Goal: Book appointment/travel/reservation

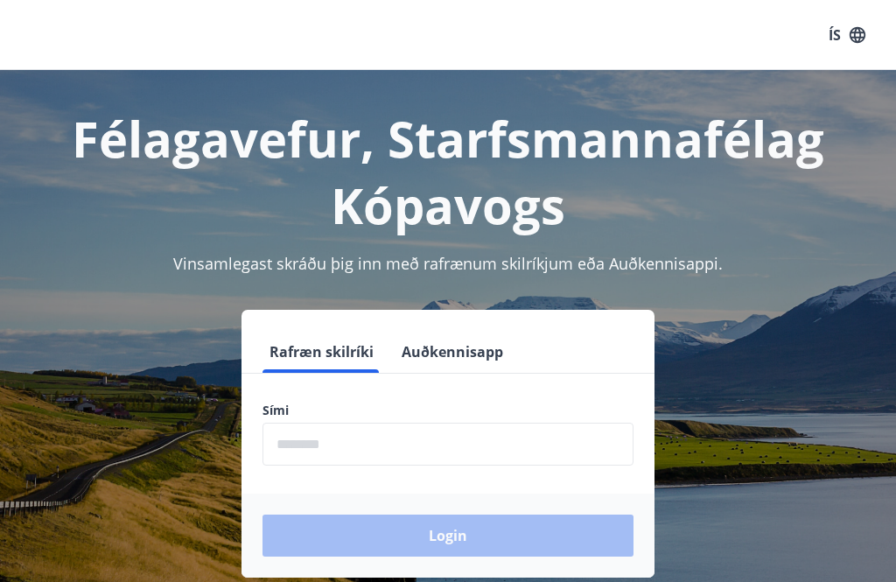
click at [455, 445] on input "phone" at bounding box center [447, 444] width 371 height 43
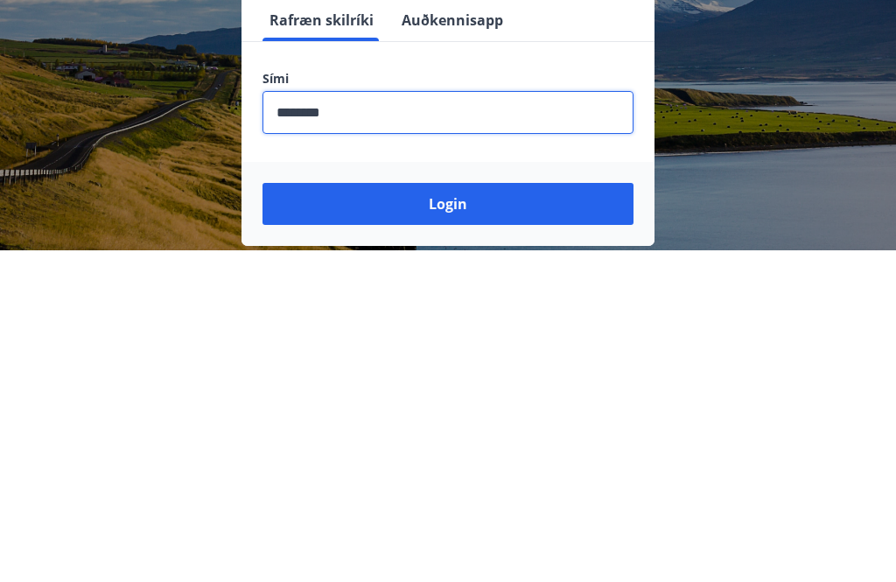
type input "********"
click at [570, 514] on button "Login" at bounding box center [447, 535] width 371 height 42
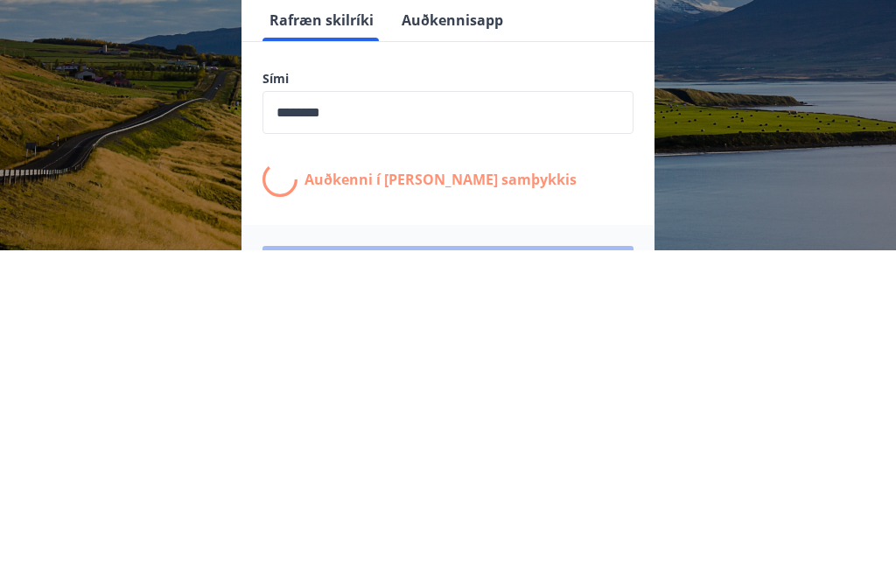
scroll to position [270, 0]
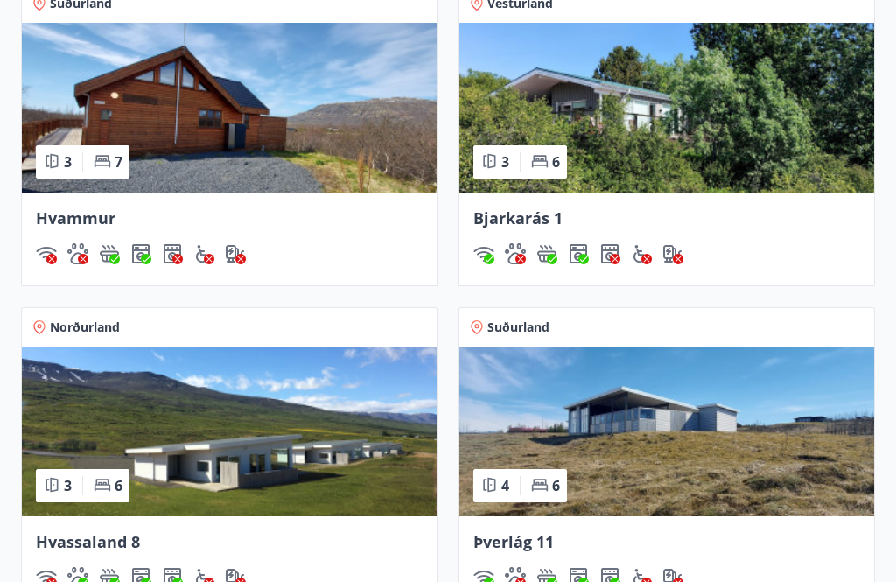
scroll to position [1386, 0]
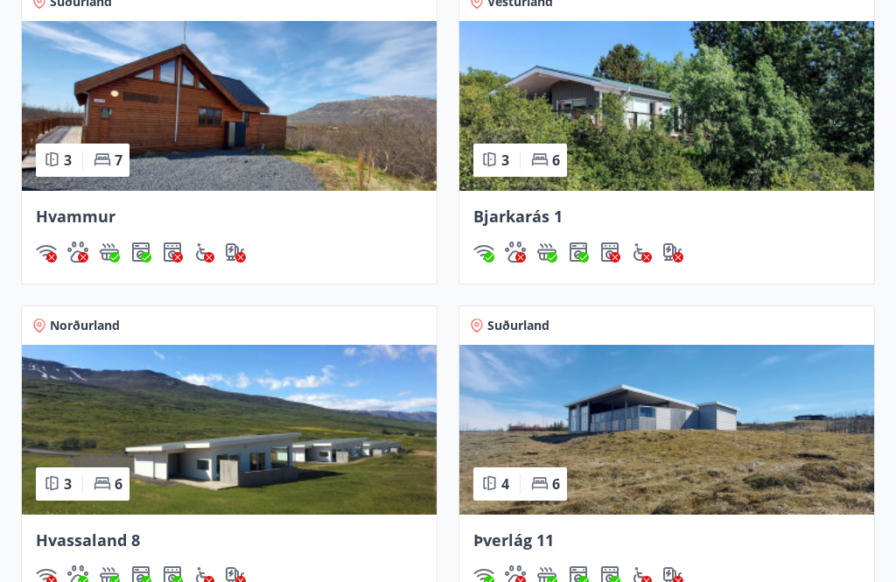
click at [269, 447] on img at bounding box center [229, 430] width 415 height 170
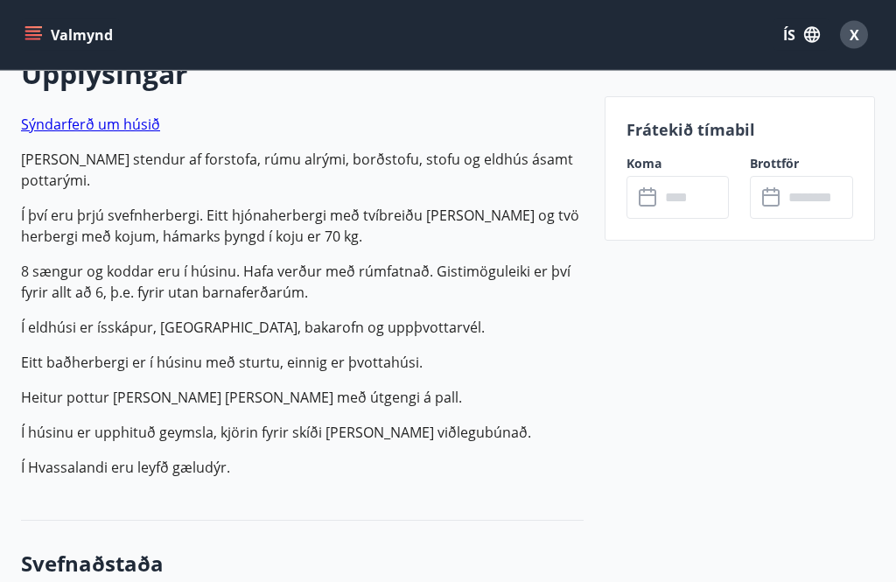
click at [692, 181] on input "text" at bounding box center [695, 197] width 70 height 43
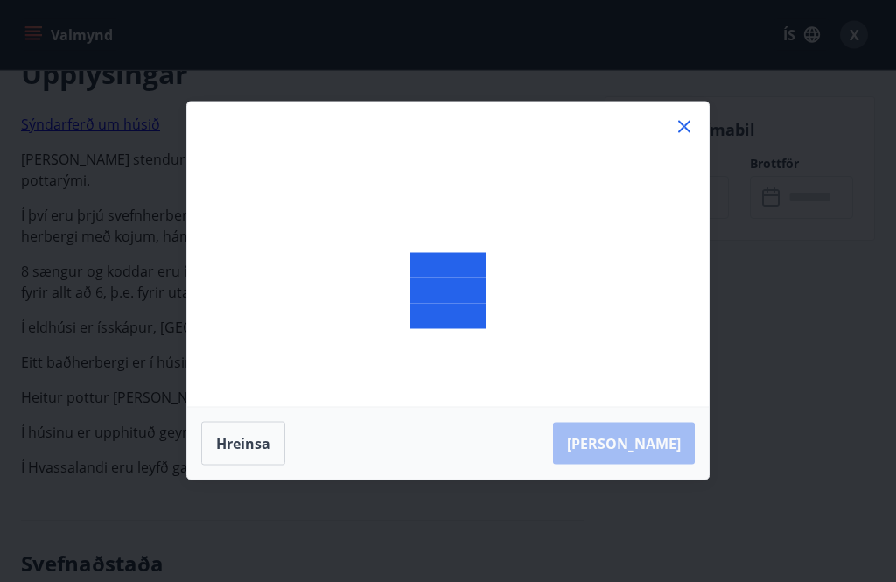
scroll to position [534, 0]
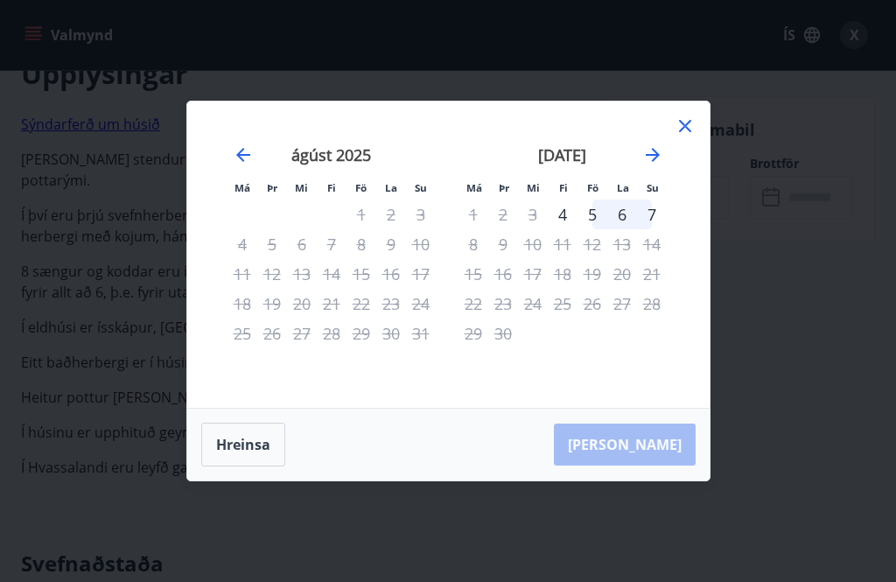
click at [647, 163] on icon "Move forward to switch to the next month." at bounding box center [652, 154] width 21 height 21
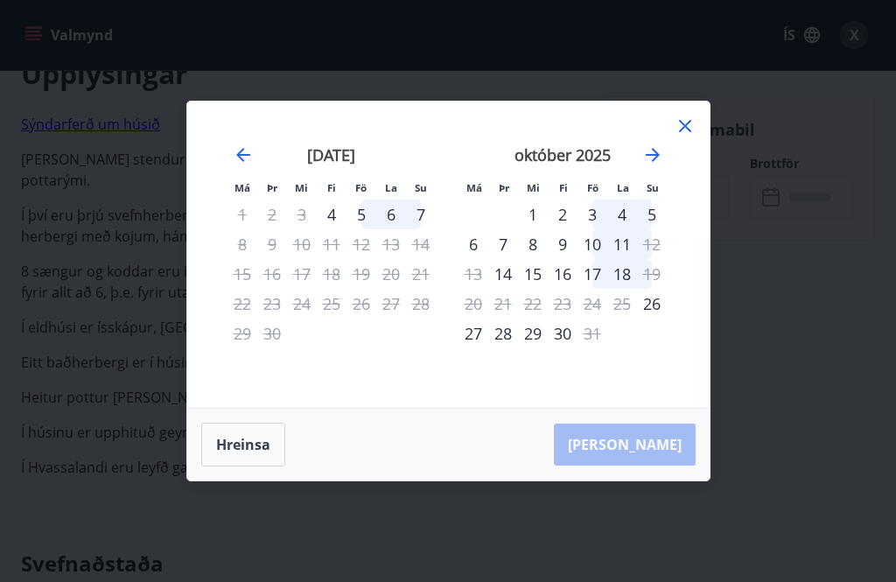
click at [335, 212] on div "4" at bounding box center [332, 214] width 30 height 30
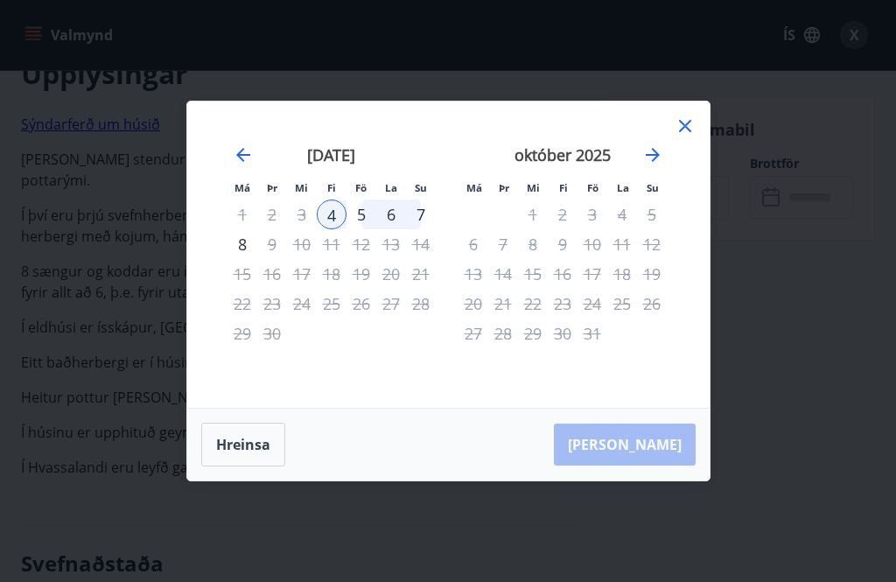
click at [333, 211] on div "4" at bounding box center [332, 214] width 30 height 30
click at [238, 242] on div "8" at bounding box center [242, 244] width 30 height 30
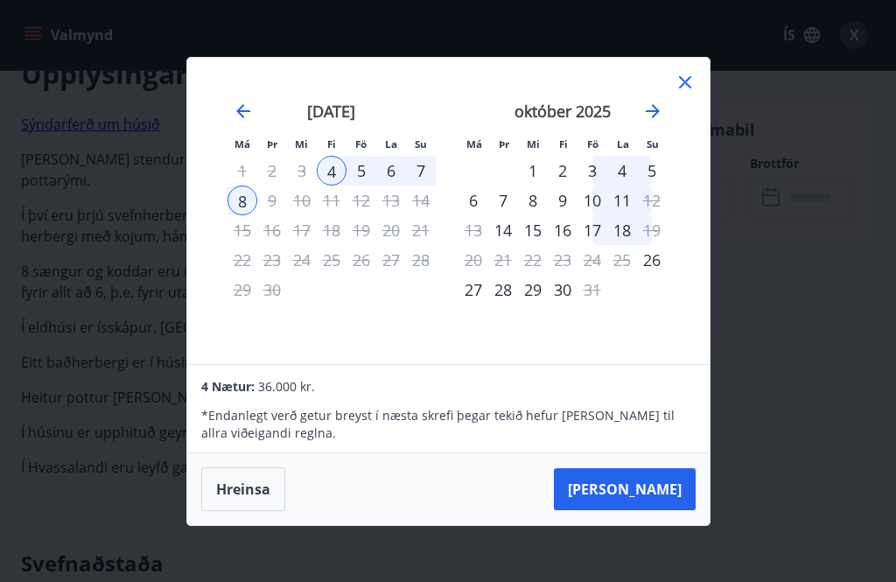
click at [682, 80] on icon at bounding box center [685, 82] width 21 height 21
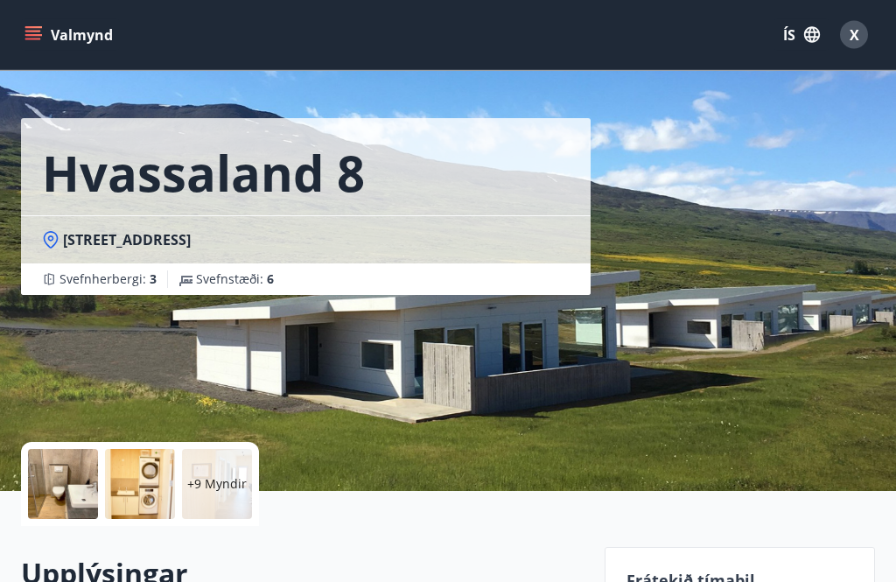
scroll to position [0, 0]
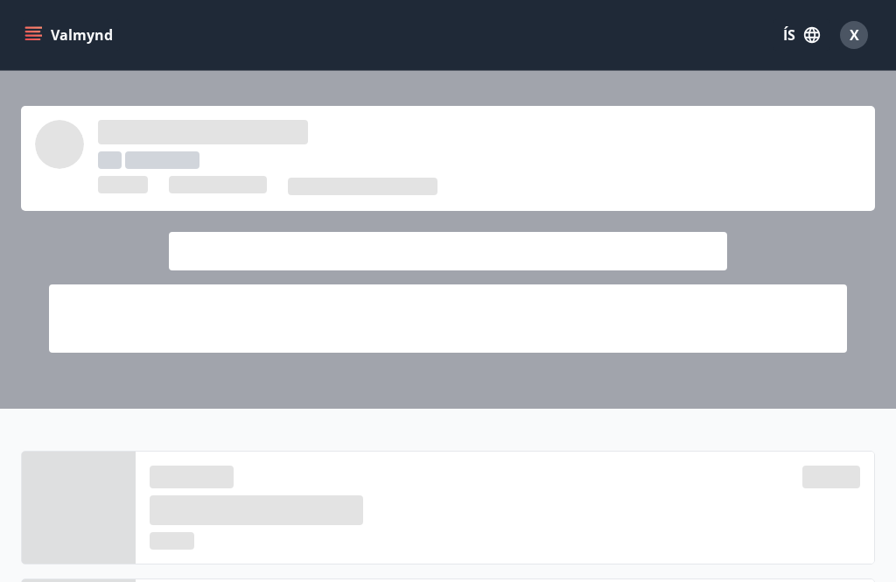
scroll to position [1442, 0]
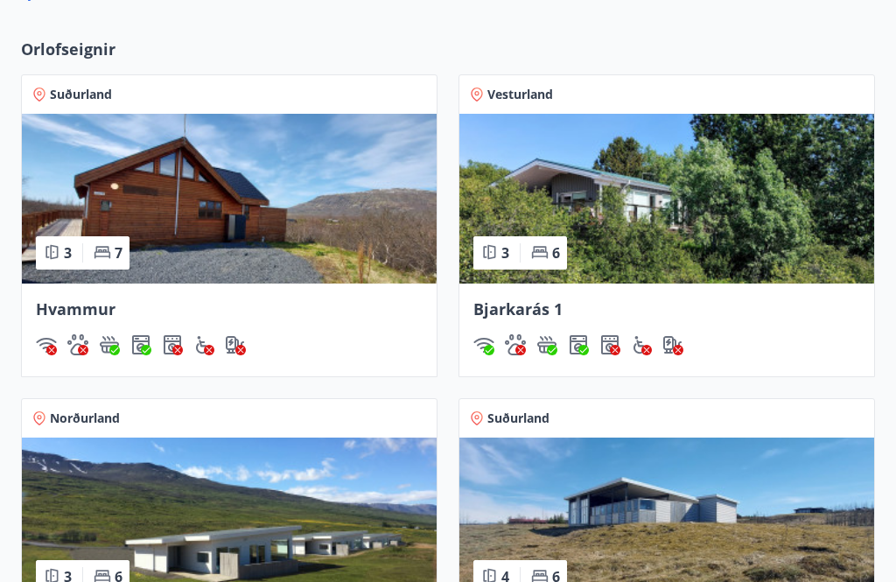
click at [806, 540] on img at bounding box center [666, 522] width 415 height 170
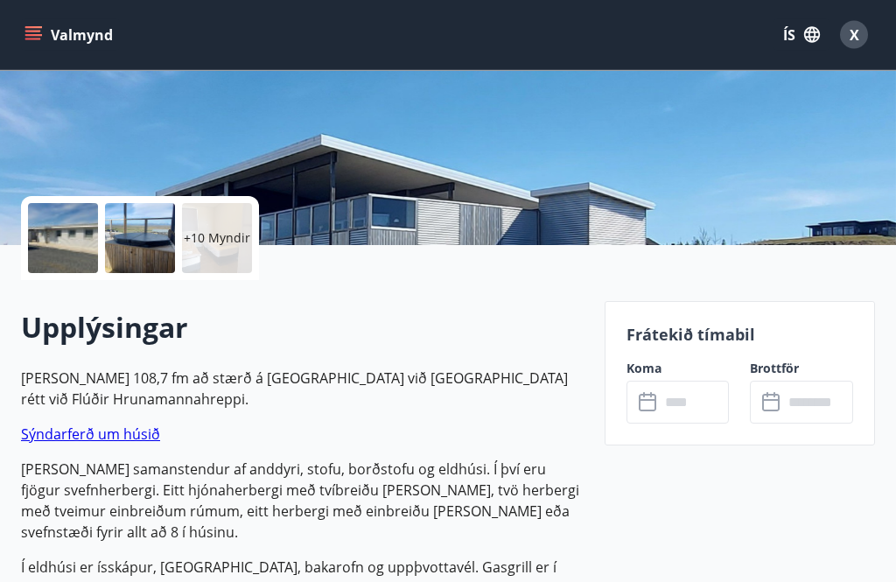
scroll to position [268, 0]
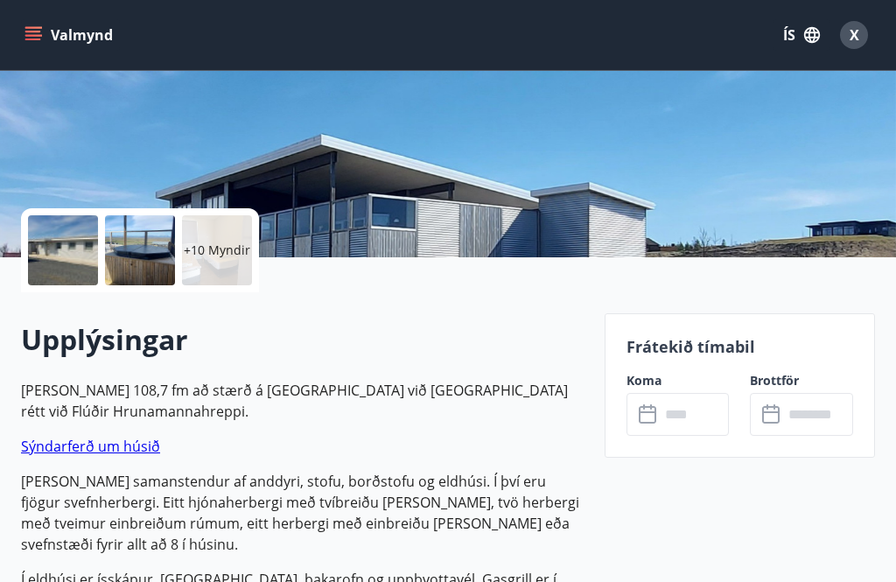
click at [64, 243] on div at bounding box center [63, 250] width 70 height 70
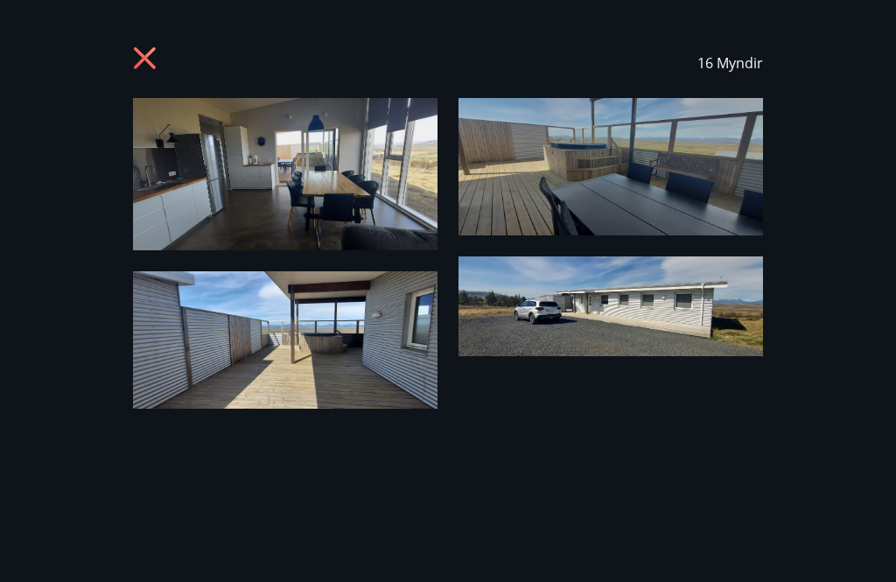
click at [145, 60] on icon at bounding box center [145, 58] width 22 height 22
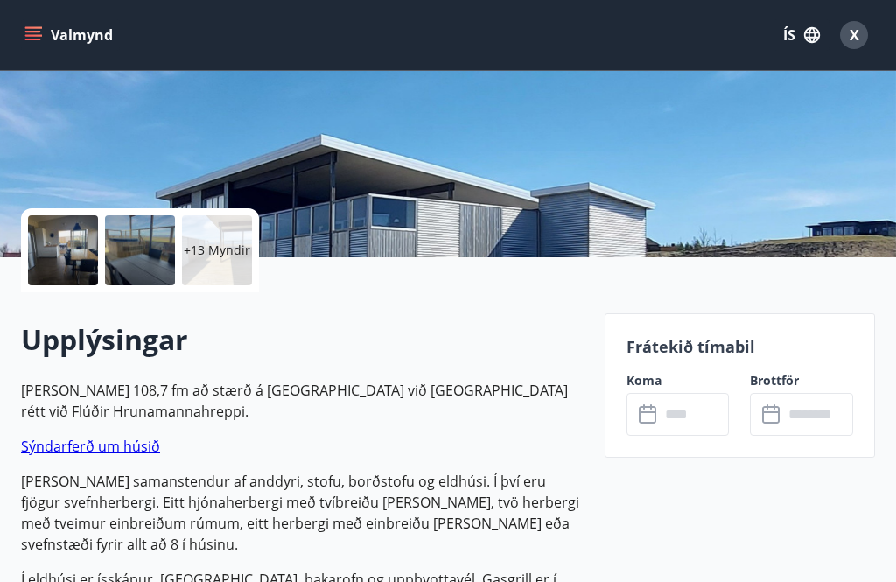
click at [706, 409] on input "text" at bounding box center [695, 414] width 70 height 43
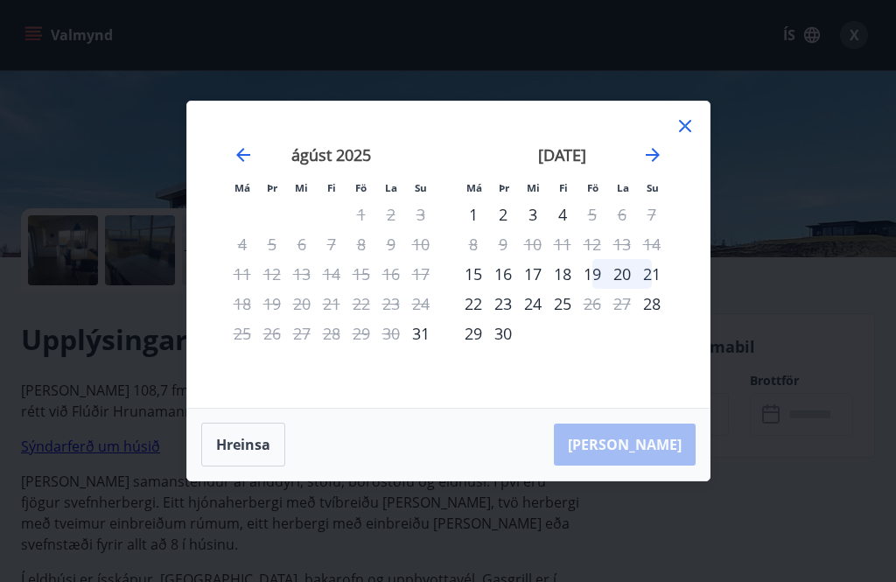
click at [585, 269] on div "19" at bounding box center [592, 274] width 30 height 30
click at [505, 305] on div "23" at bounding box center [503, 304] width 30 height 30
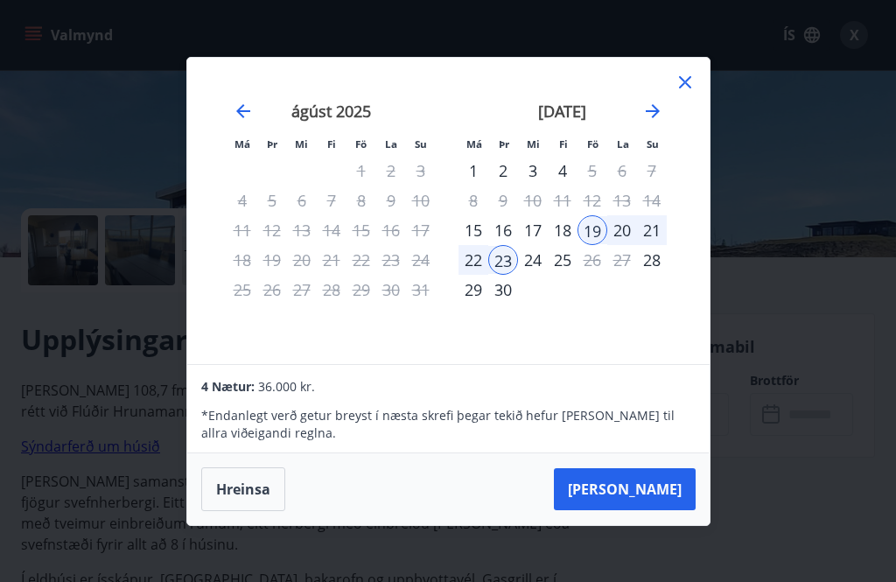
click at [568, 260] on div "25" at bounding box center [563, 260] width 30 height 30
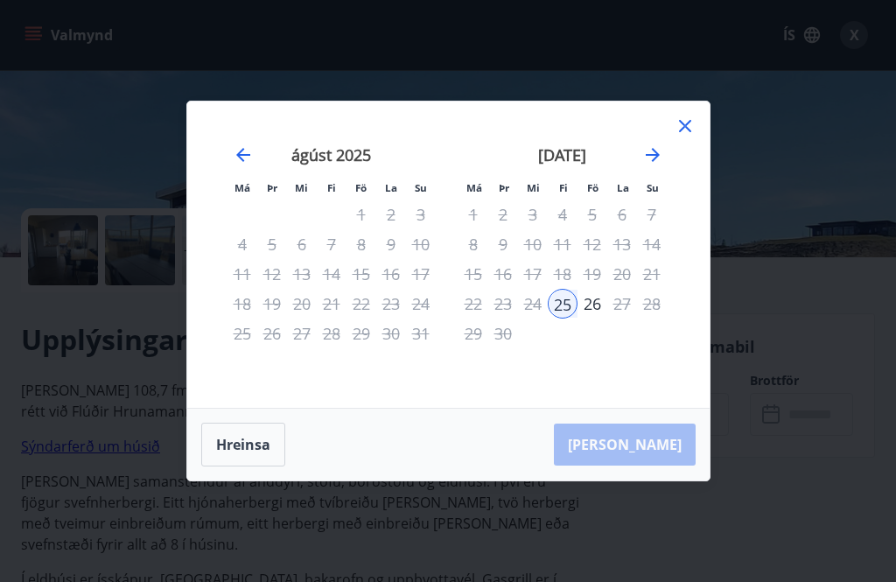
click at [240, 146] on icon "Move backward to switch to the previous month." at bounding box center [243, 154] width 21 height 21
click at [655, 158] on icon "Move forward to switch to the next month." at bounding box center [653, 155] width 14 height 14
click at [254, 443] on button "Hreinsa" at bounding box center [243, 445] width 84 height 44
click at [597, 268] on div "19" at bounding box center [592, 274] width 30 height 30
click at [592, 304] on div "26" at bounding box center [592, 304] width 30 height 30
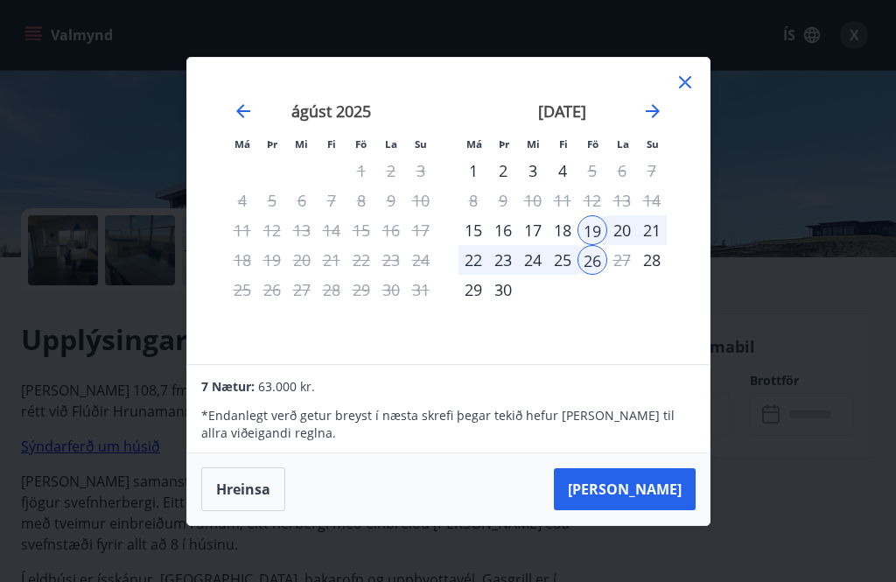
click at [695, 79] on icon at bounding box center [685, 82] width 21 height 21
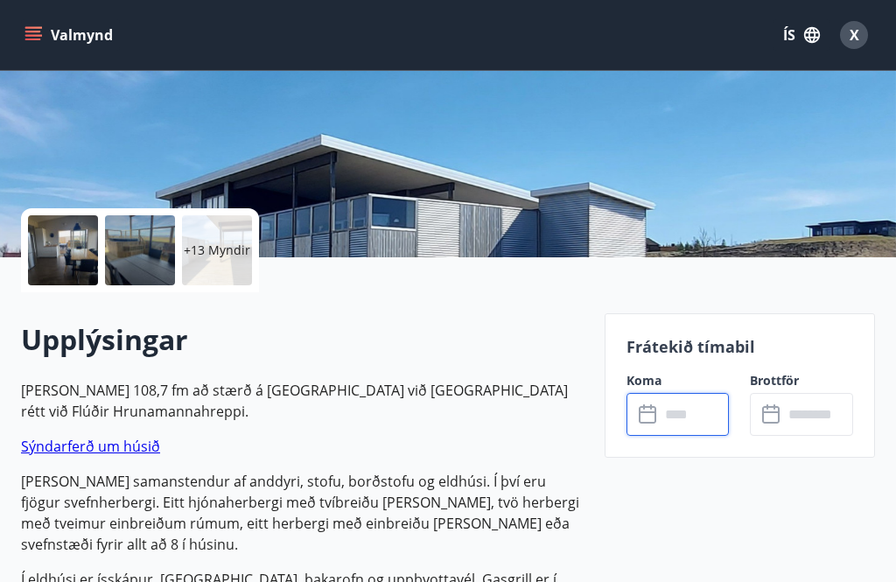
click at [863, 27] on div "X" at bounding box center [854, 35] width 28 height 28
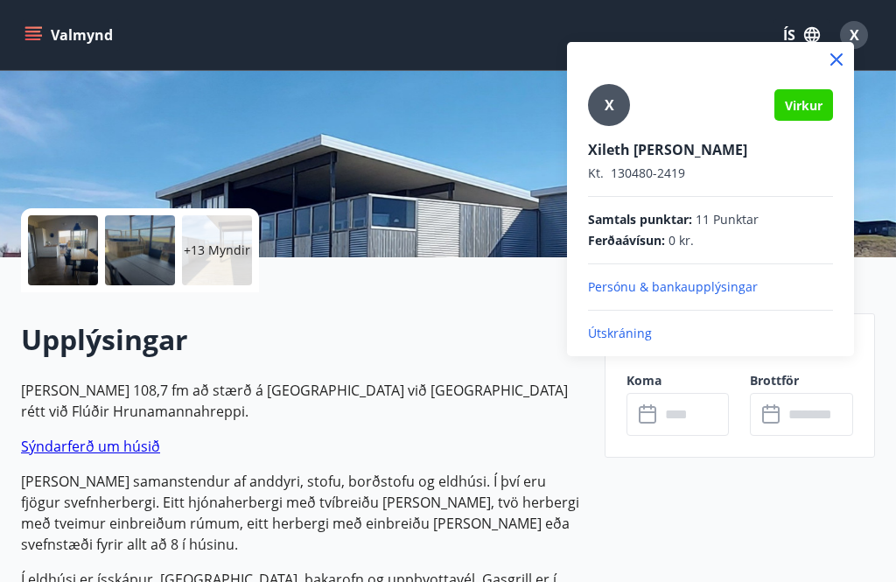
click at [631, 339] on p "Útskráning" at bounding box center [710, 333] width 245 height 17
